Goal: Task Accomplishment & Management: Use online tool/utility

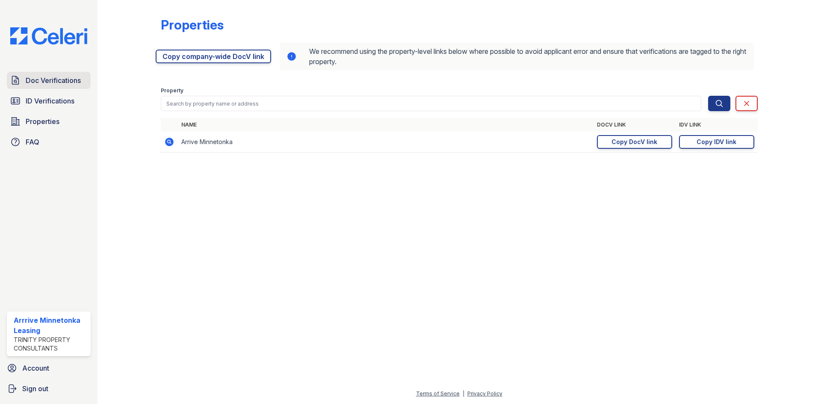
click at [54, 80] on span "Doc Verifications" at bounding box center [53, 80] width 55 height 10
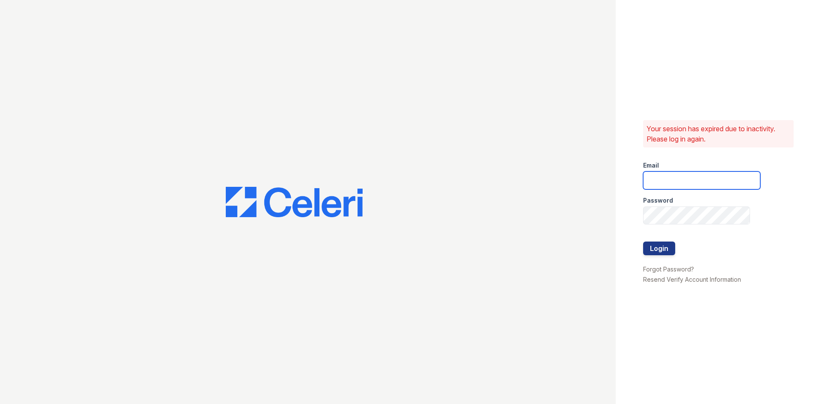
click at [708, 185] on input "email" at bounding box center [701, 180] width 117 height 18
type input "[EMAIL_ADDRESS][DOMAIN_NAME]"
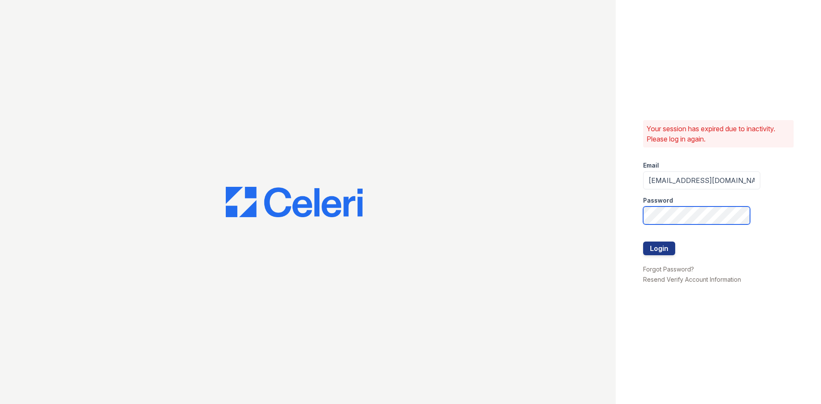
click at [643, 241] on button "Login" at bounding box center [659, 248] width 32 height 14
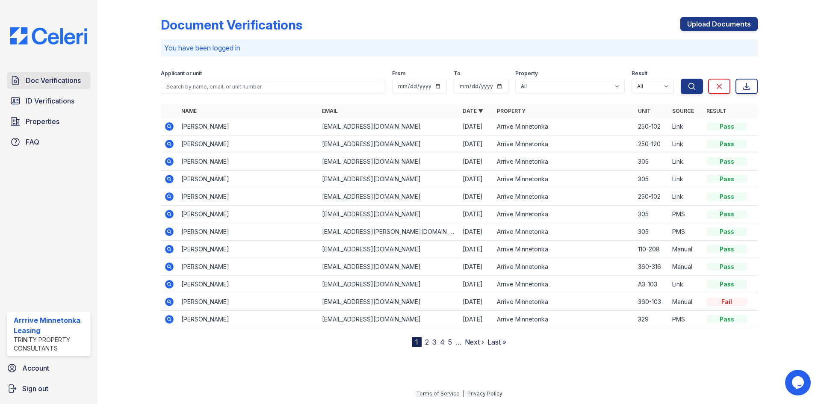
click at [57, 82] on span "Doc Verifications" at bounding box center [53, 80] width 55 height 10
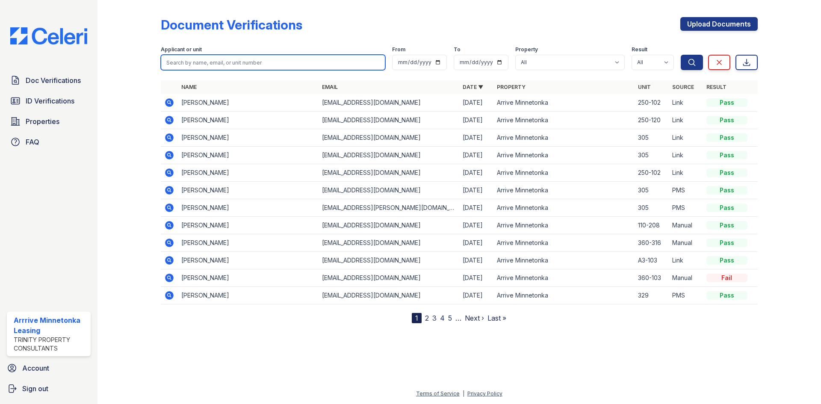
click at [196, 64] on input "search" at bounding box center [273, 62] width 224 height 15
type input "peat"
click at [680, 55] on button "Search" at bounding box center [691, 62] width 22 height 15
